Goal: Information Seeking & Learning: Learn about a topic

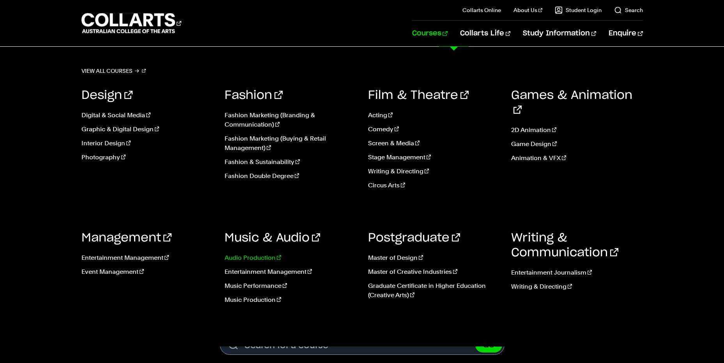
click at [261, 257] on link "Audio Production" at bounding box center [290, 257] width 132 height 9
click at [246, 304] on link "Music Production" at bounding box center [290, 299] width 132 height 9
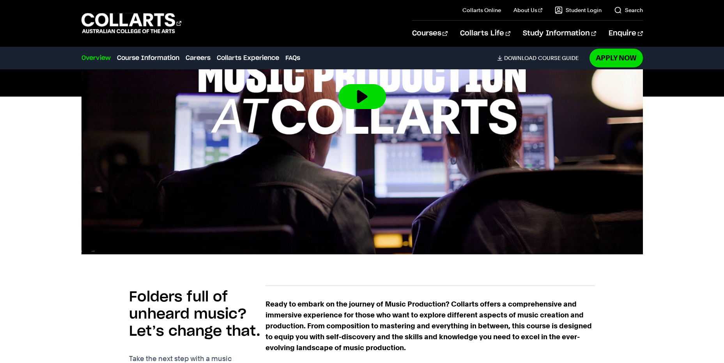
scroll to position [351, 0]
